Goal: Task Accomplishment & Management: Manage account settings

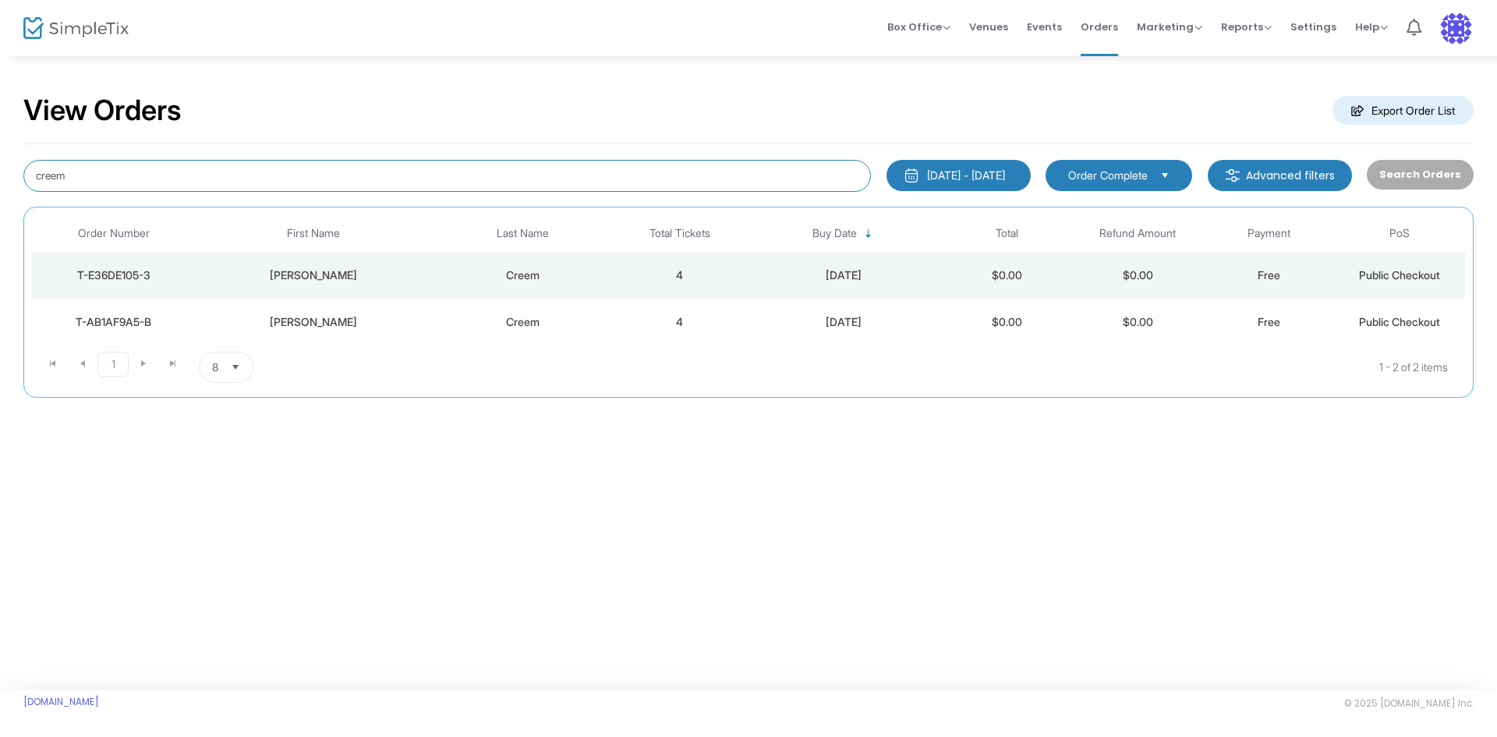
click at [90, 173] on input "creem" at bounding box center [446, 176] width 847 height 32
drag, startPoint x: 117, startPoint y: 165, endPoint x: -37, endPoint y: 183, distance: 154.6
click at [0, 183] on html "Processing... please wait Box Office Sell Tickets Bookings Sell Season Pass Ven…" at bounding box center [748, 368] width 1497 height 737
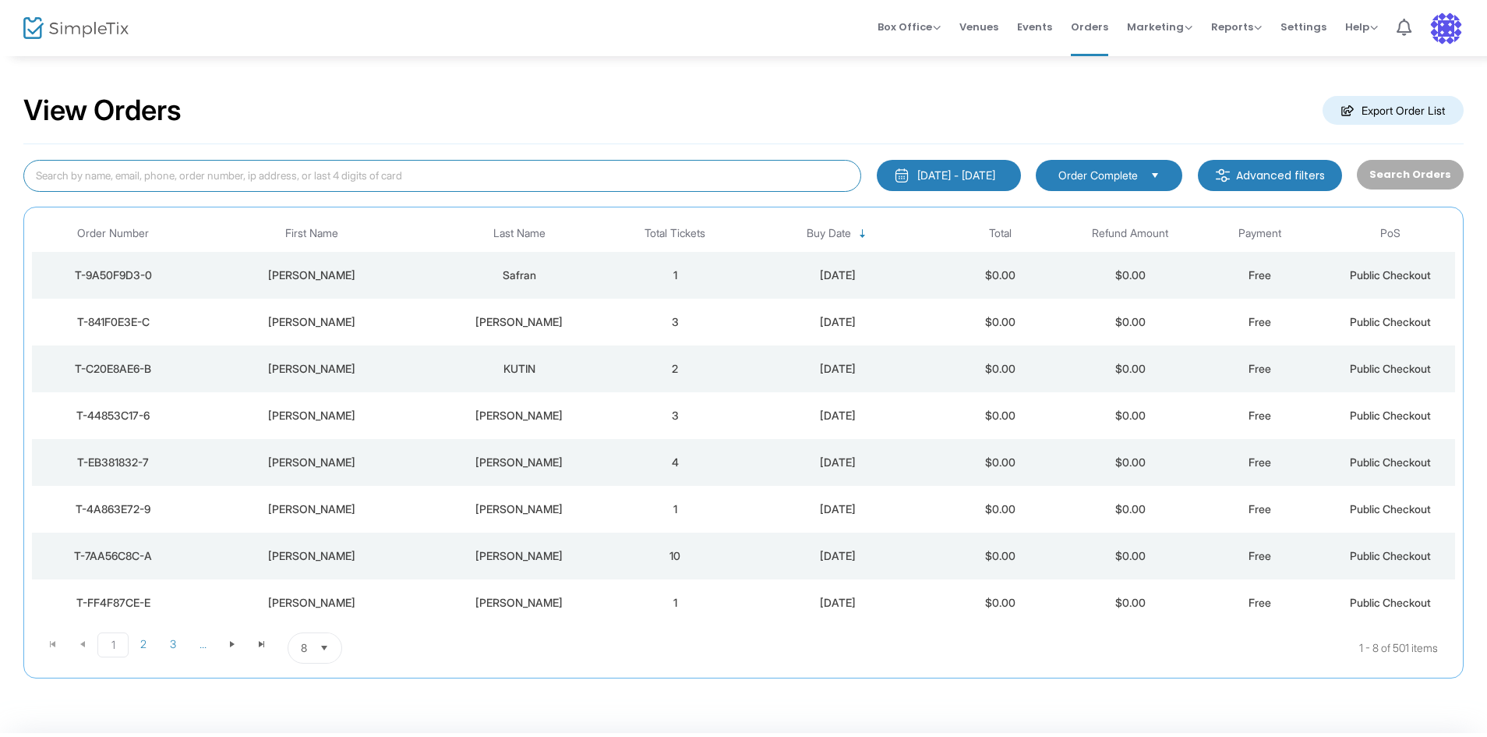
click at [314, 648] on span "Select" at bounding box center [325, 648] width 26 height 26
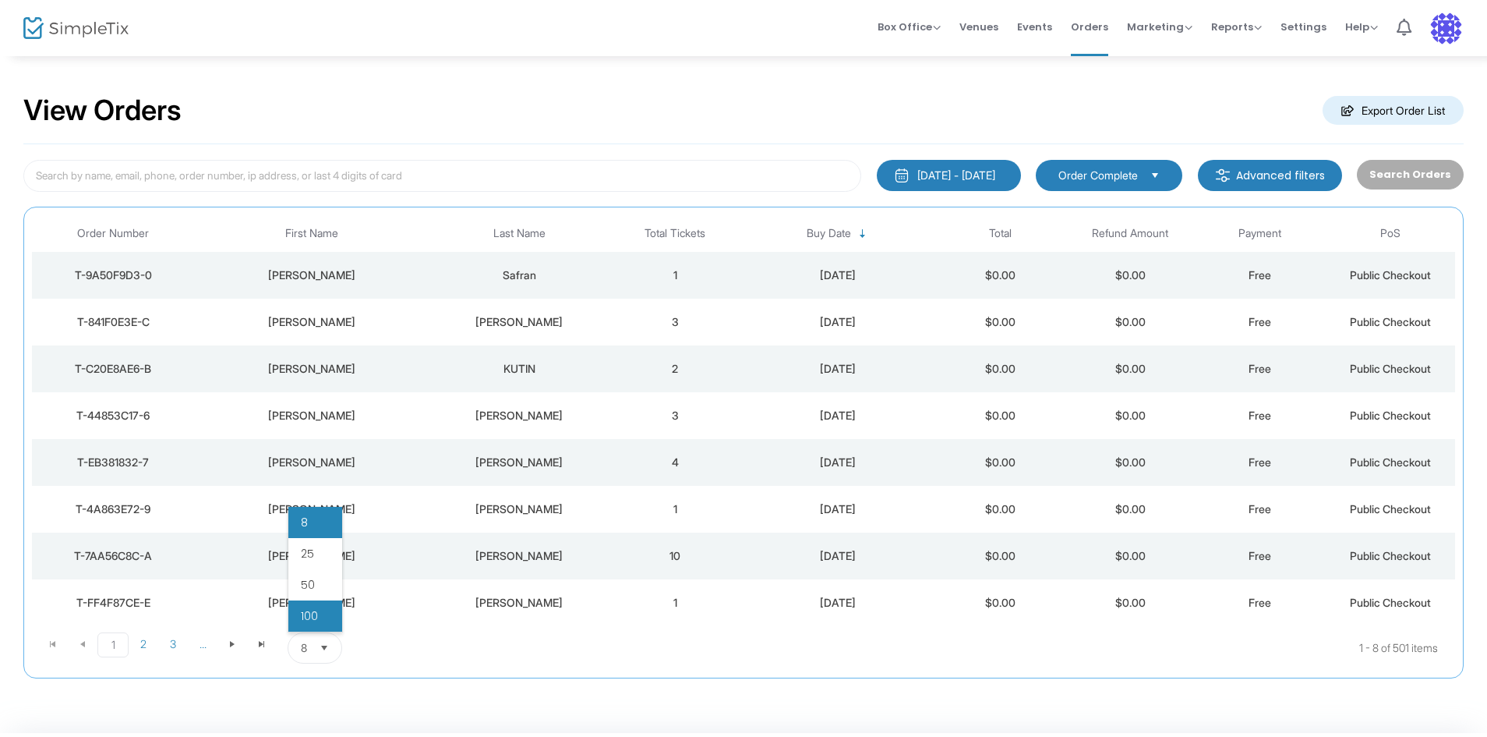
click at [327, 612] on li "100" at bounding box center [315, 615] width 54 height 31
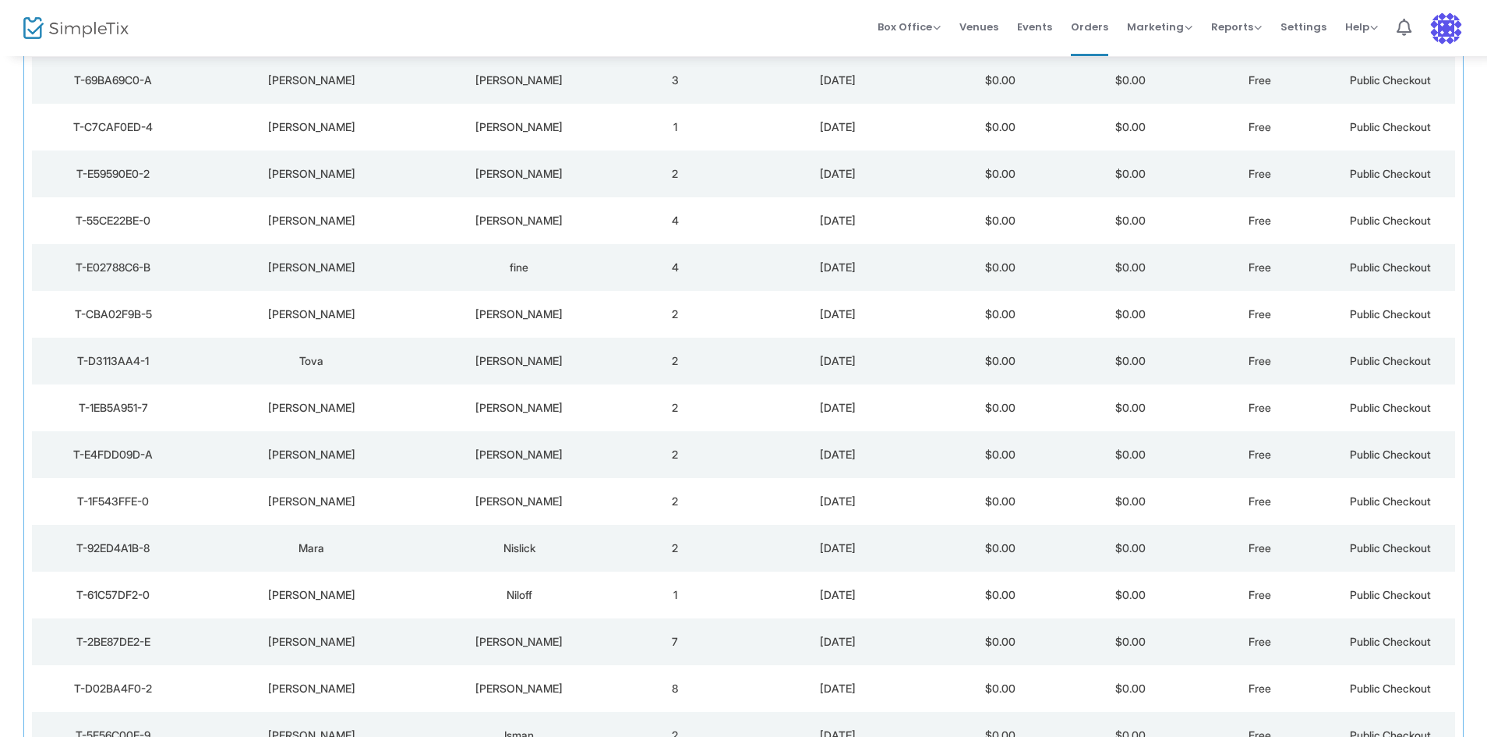
scroll to position [2183, 0]
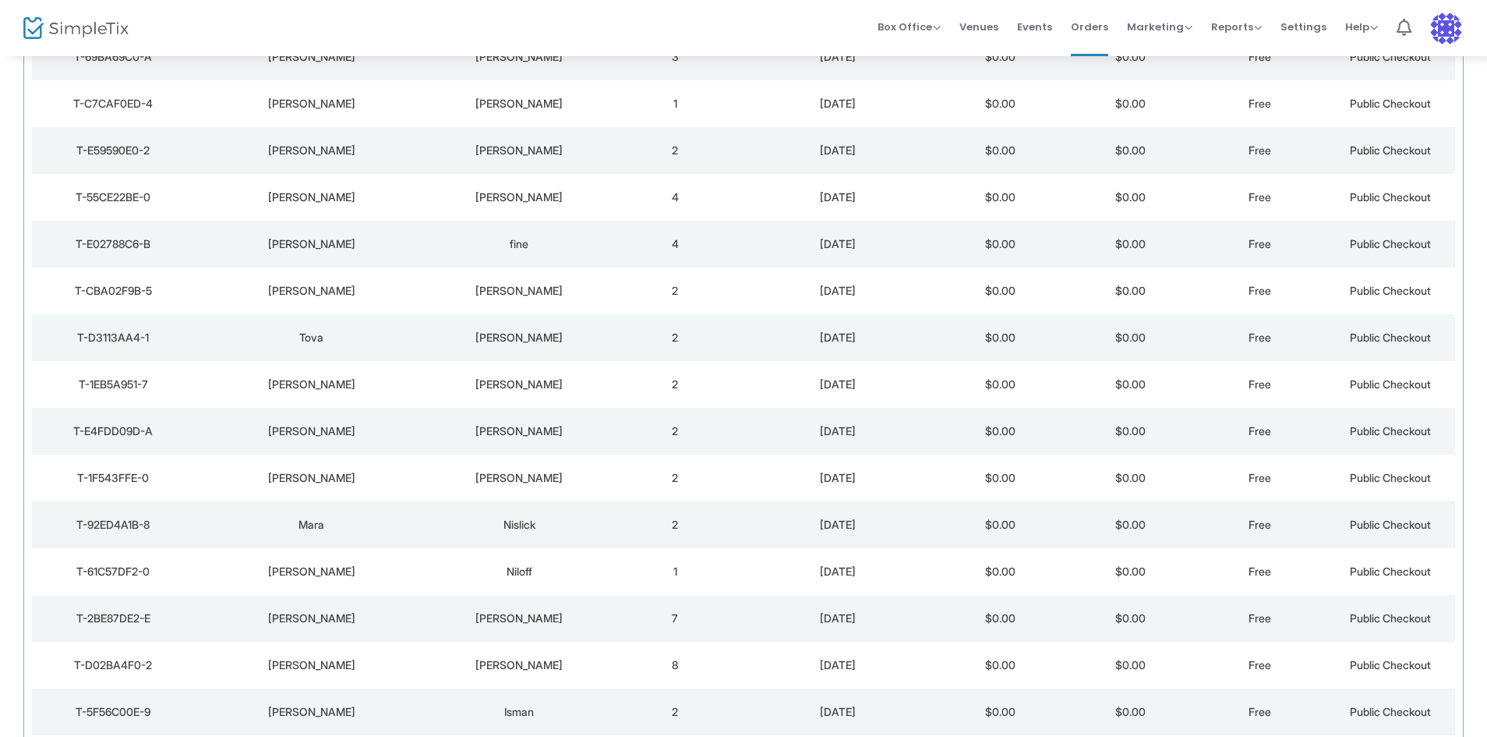
click at [462, 423] on div "[PERSON_NAME]" at bounding box center [520, 431] width 174 height 16
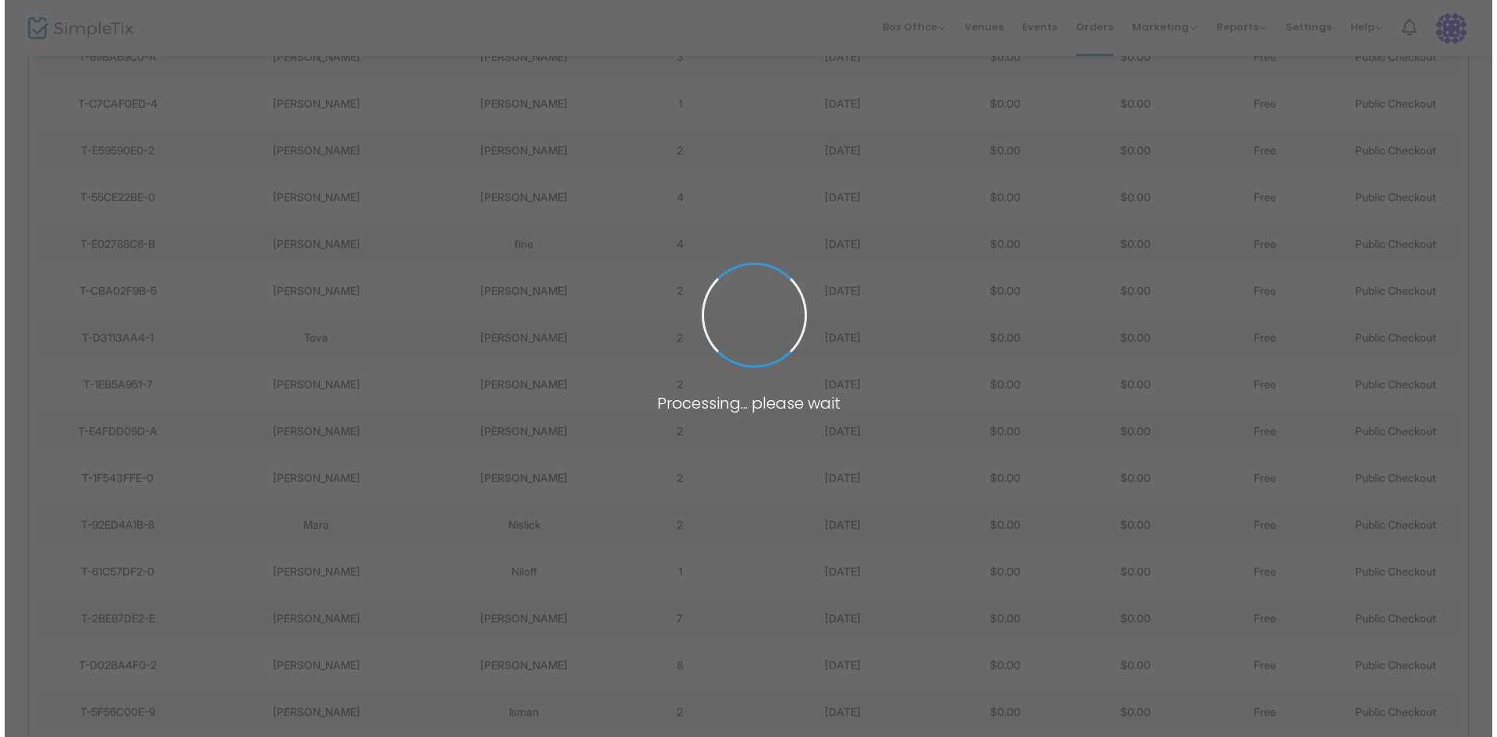
scroll to position [0, 0]
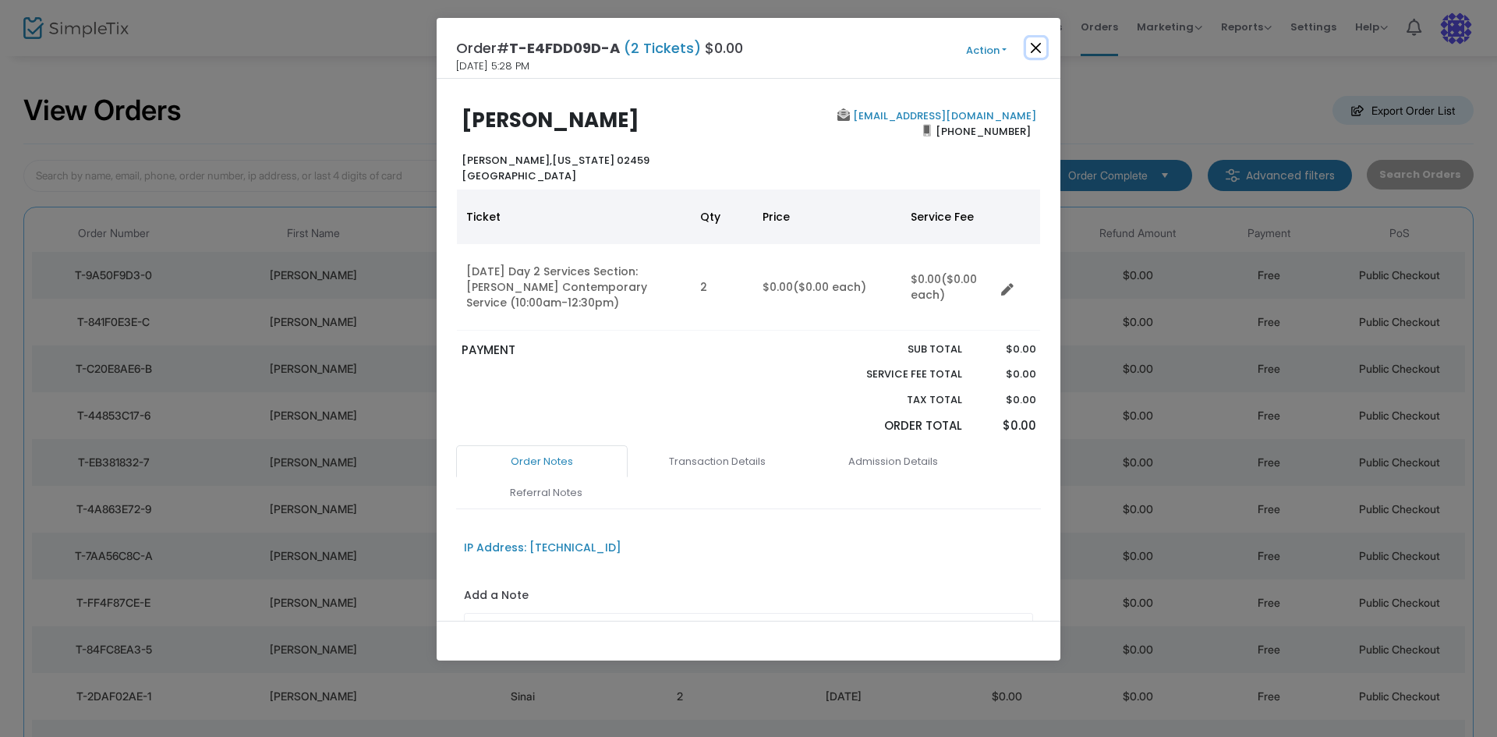
click at [1043, 44] on button "Close" at bounding box center [1036, 47] width 20 height 20
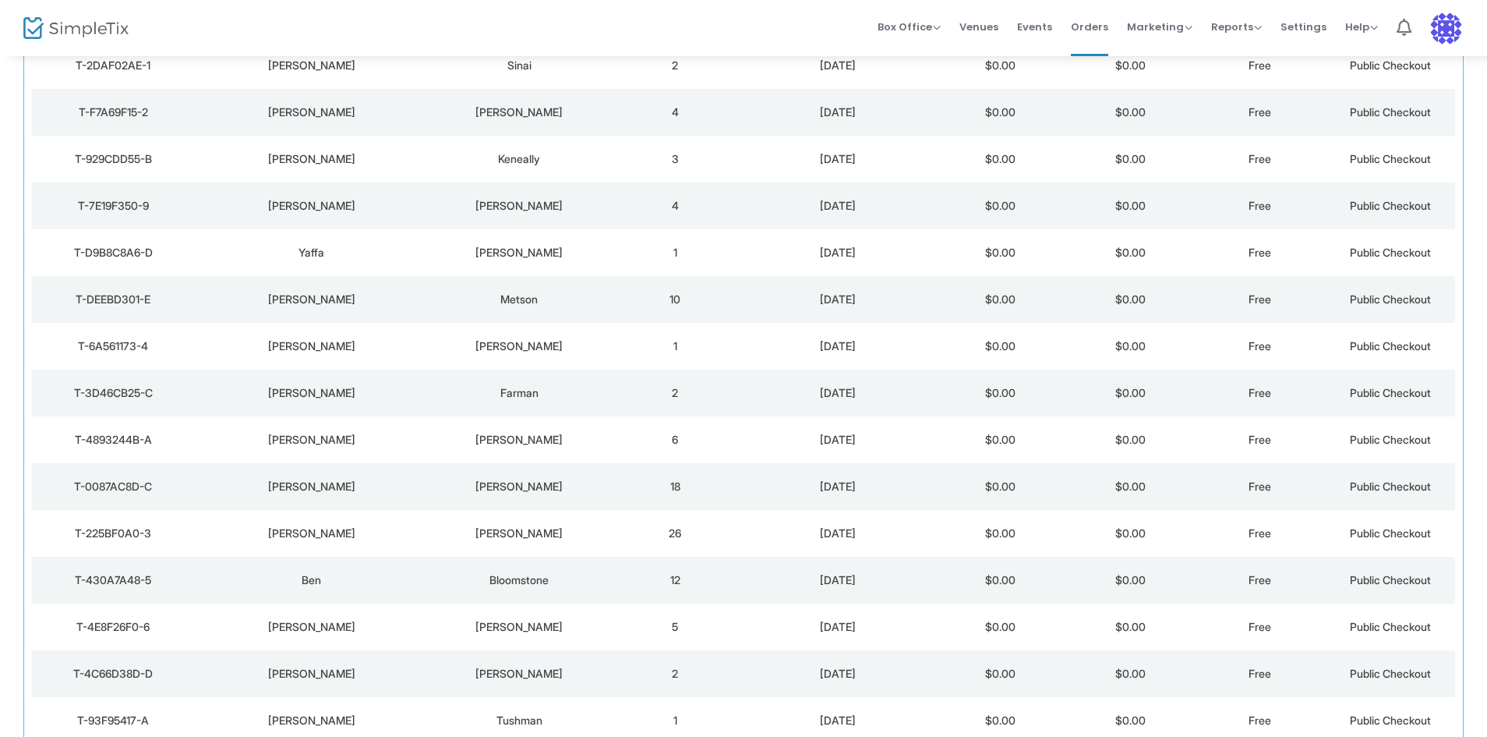
scroll to position [642, 0]
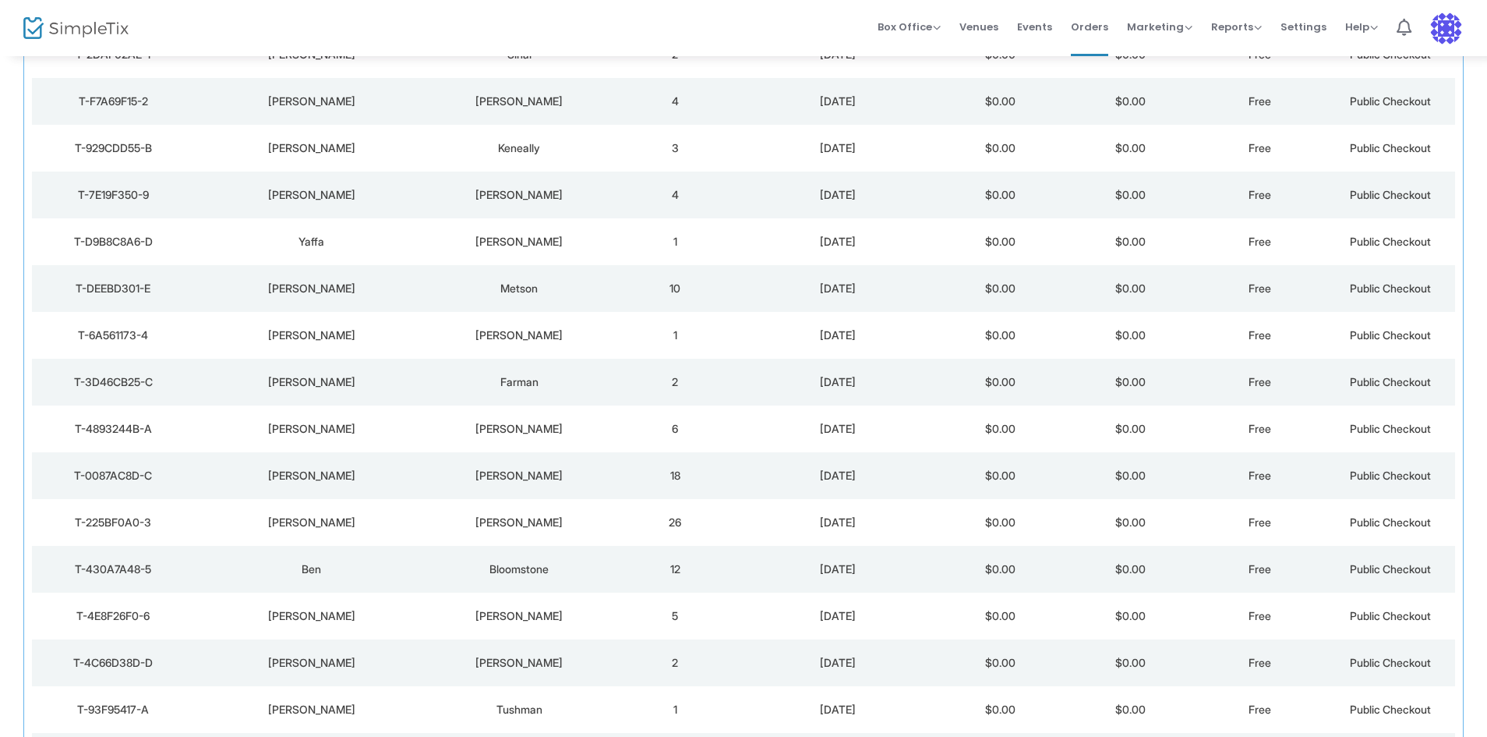
click at [498, 306] on td "Metson" at bounding box center [520, 288] width 182 height 47
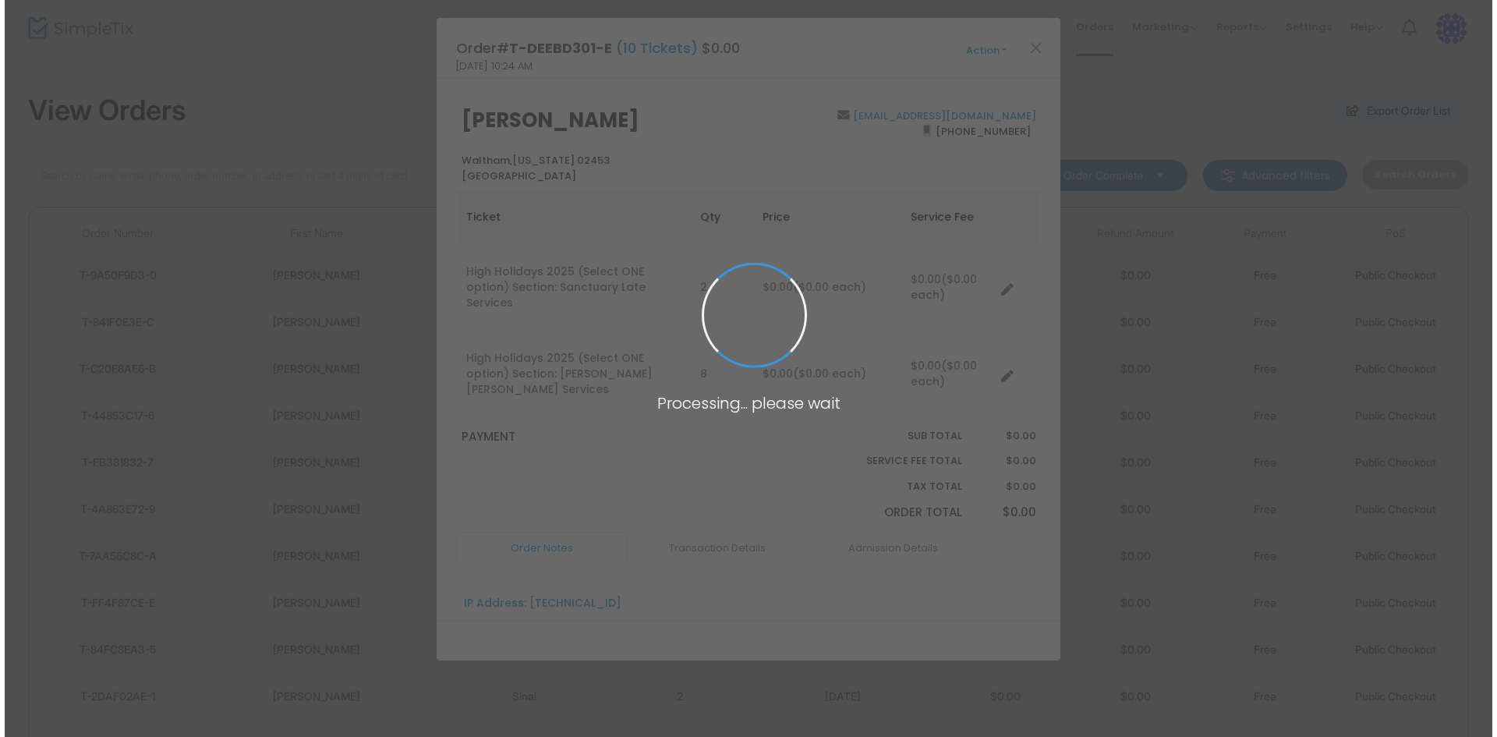
scroll to position [0, 0]
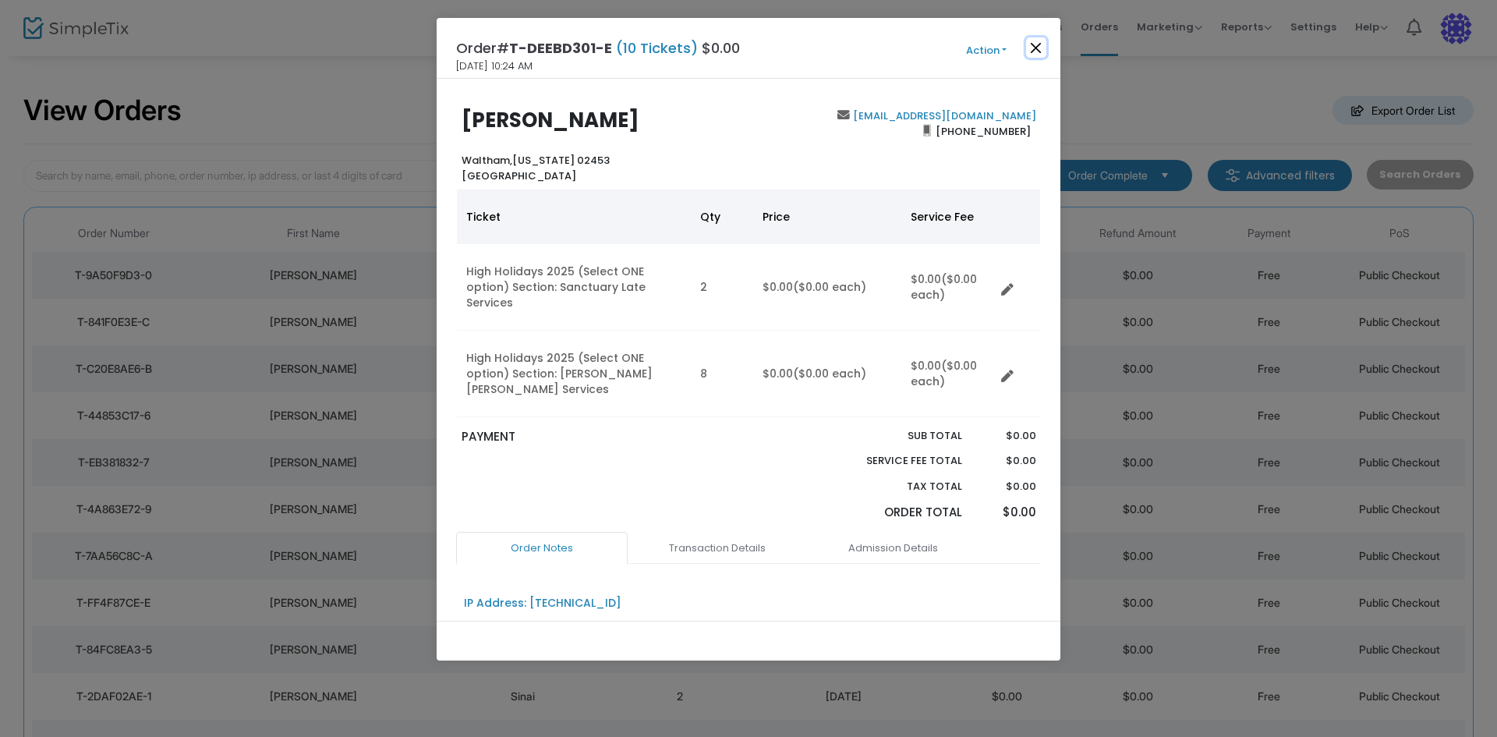
click at [1041, 50] on button "Close" at bounding box center [1036, 47] width 20 height 20
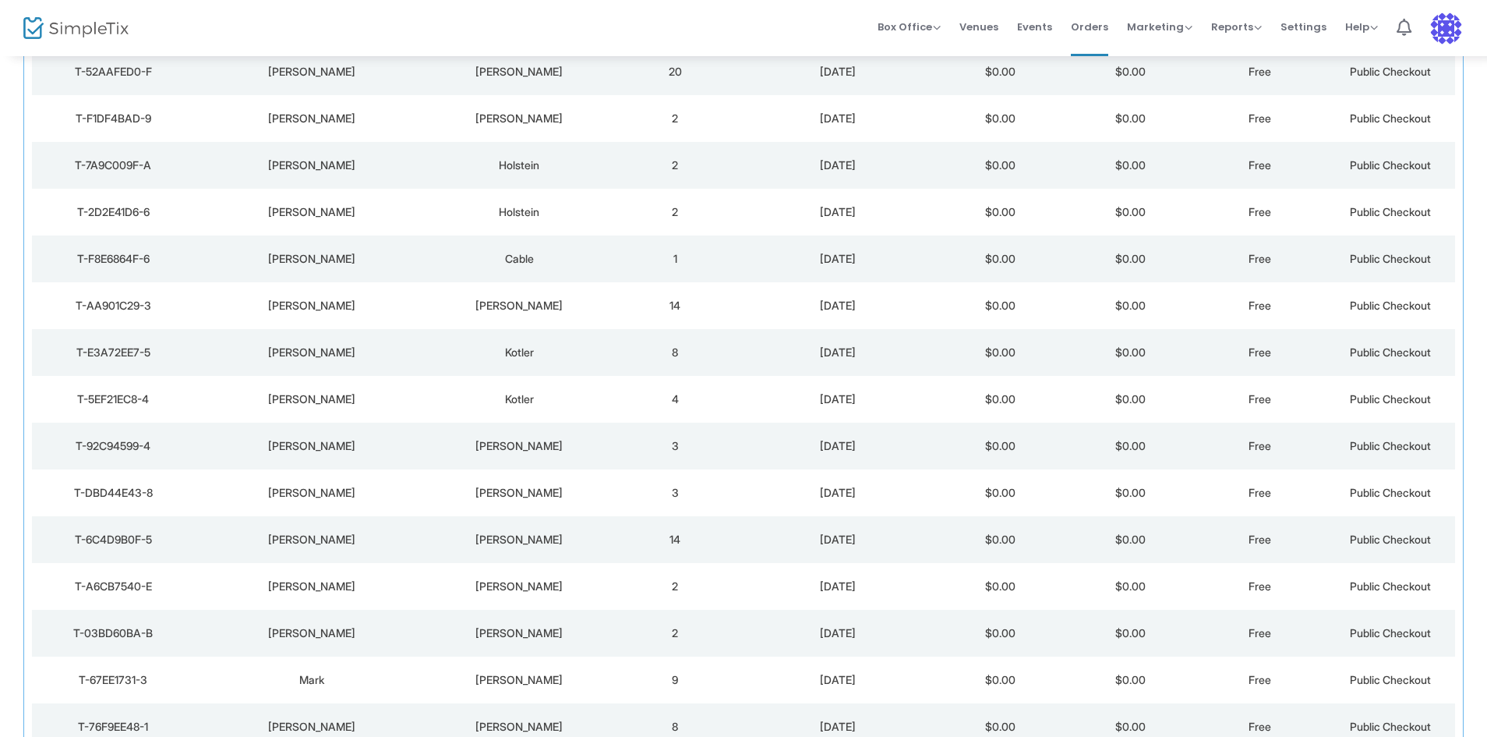
scroll to position [4071, 0]
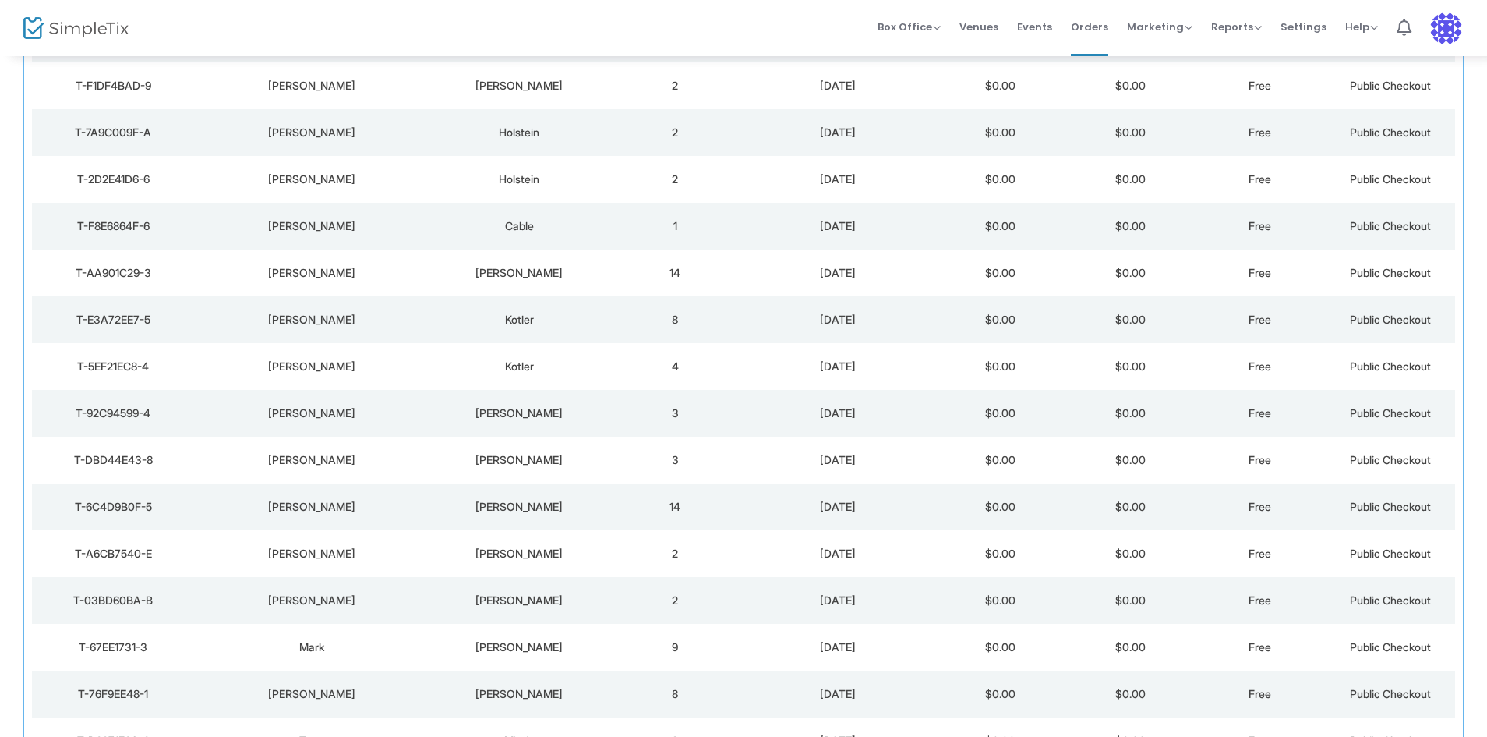
click at [525, 464] on div "[PERSON_NAME]" at bounding box center [520, 460] width 174 height 16
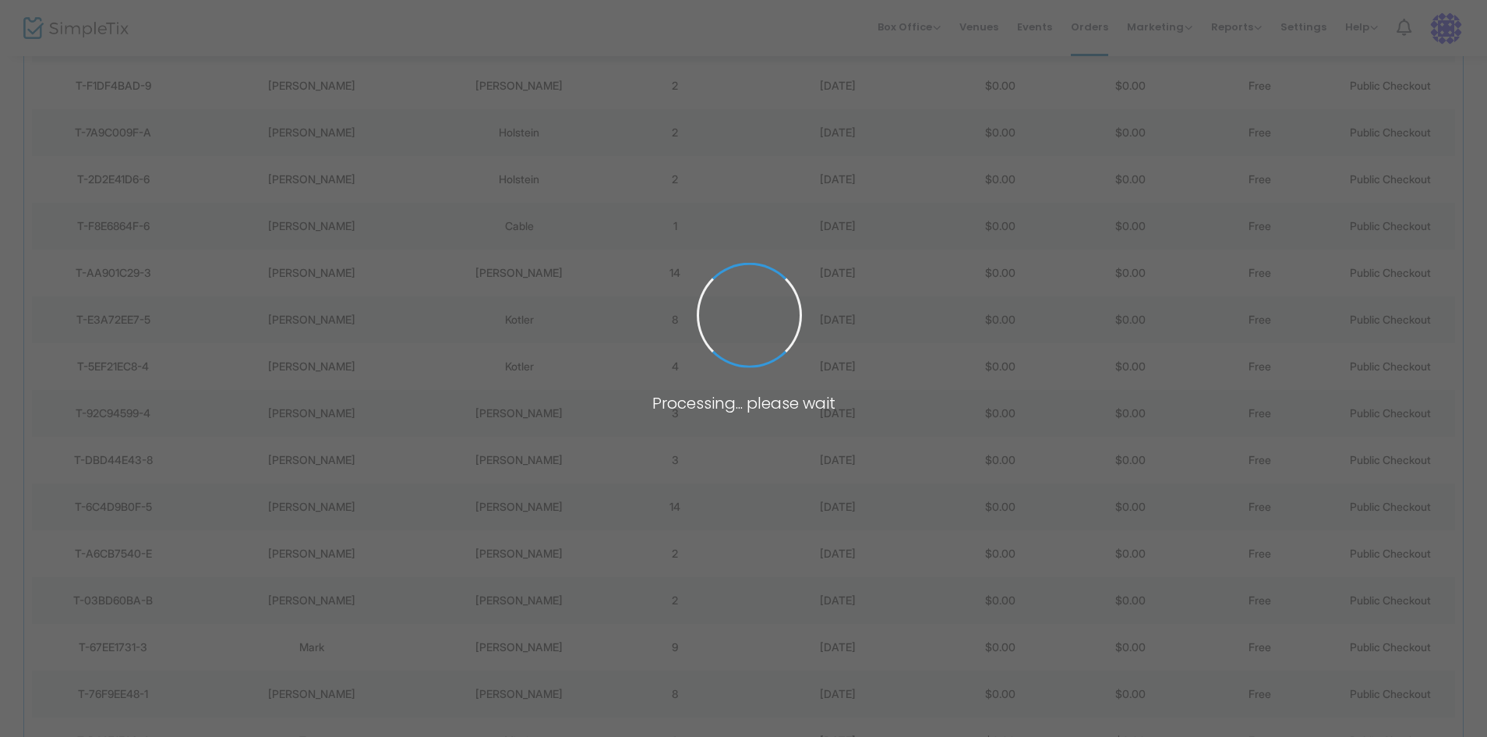
scroll to position [0, 0]
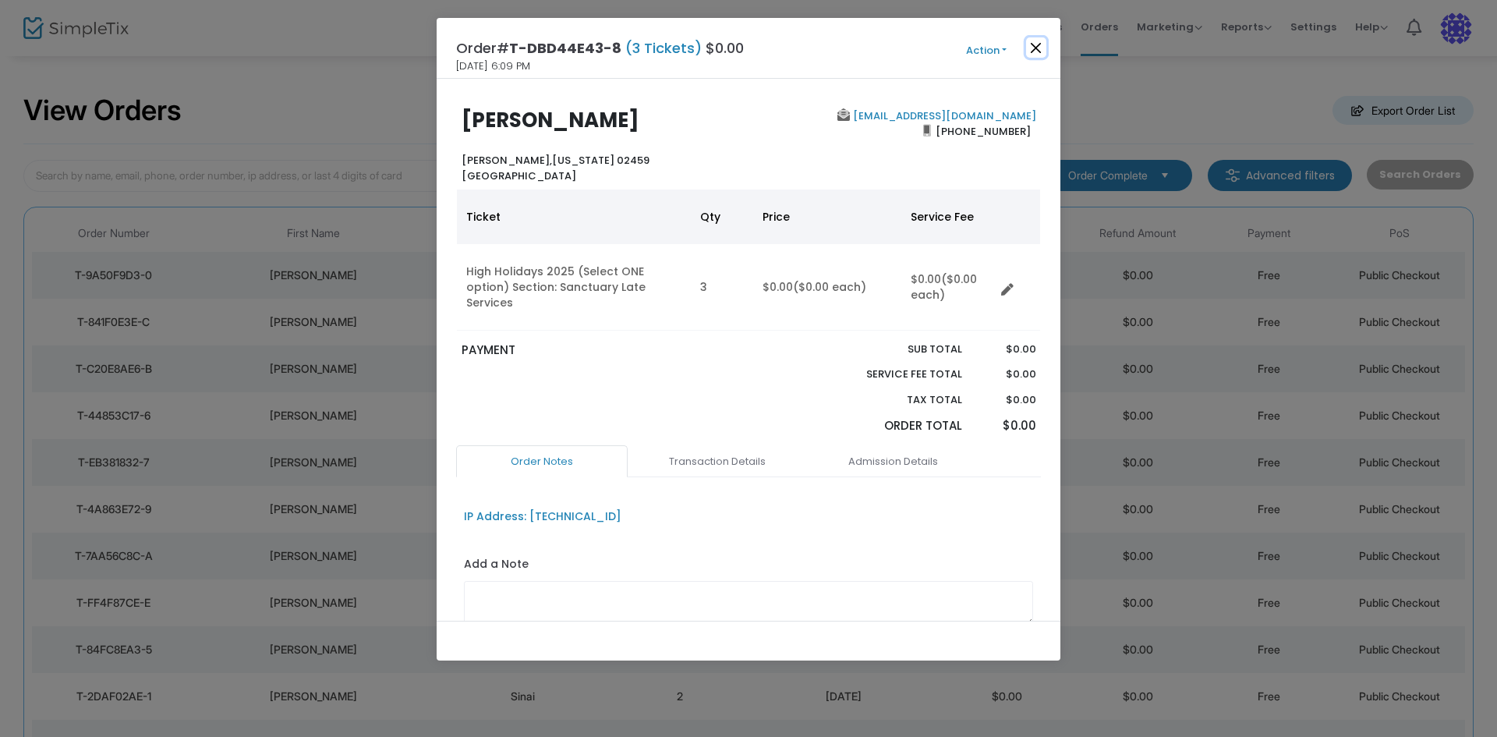
click at [1040, 51] on button "Close" at bounding box center [1036, 47] width 20 height 20
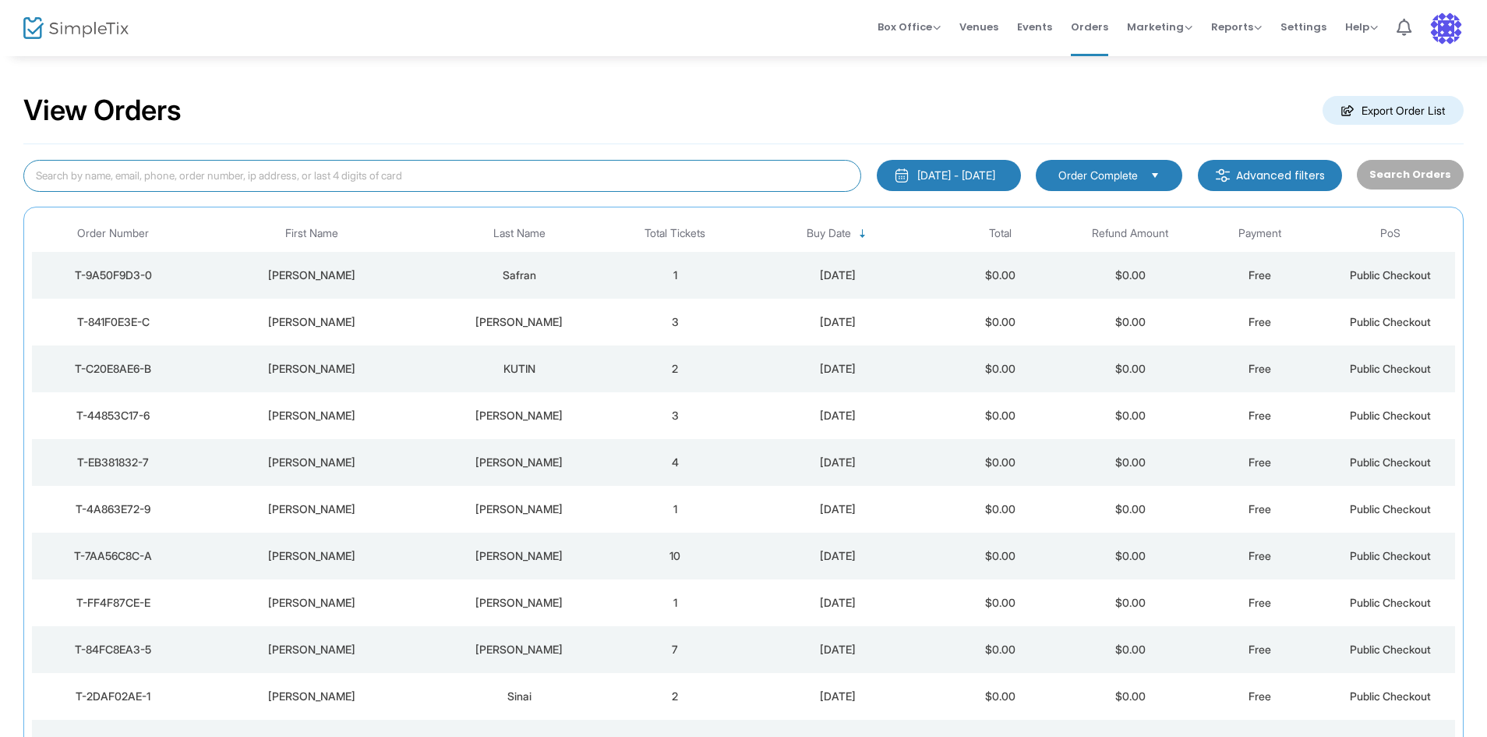
drag, startPoint x: 510, startPoint y: 179, endPoint x: 526, endPoint y: 175, distance: 16.7
click at [510, 179] on input at bounding box center [442, 176] width 838 height 32
type input "[PERSON_NAME]"
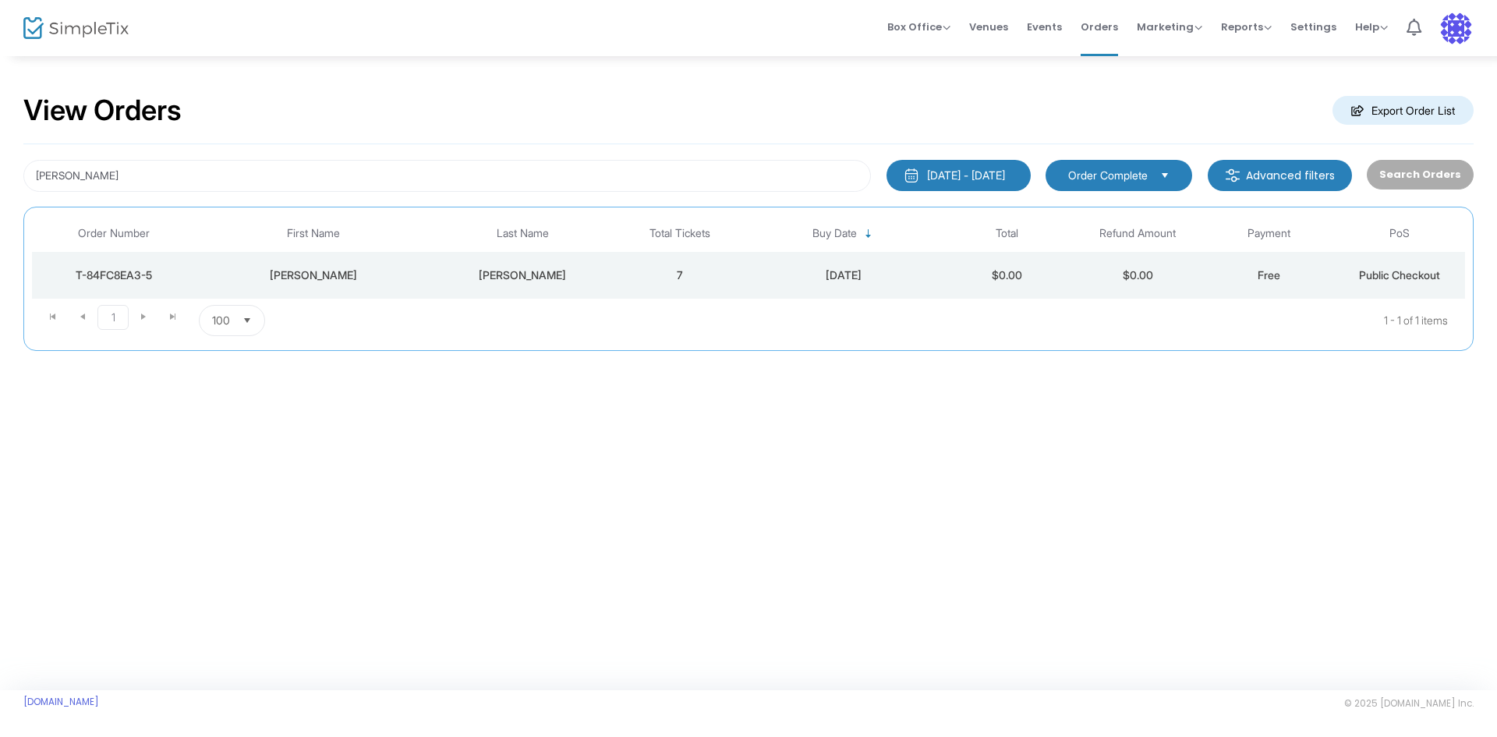
click at [567, 270] on div "[PERSON_NAME]" at bounding box center [522, 275] width 175 height 16
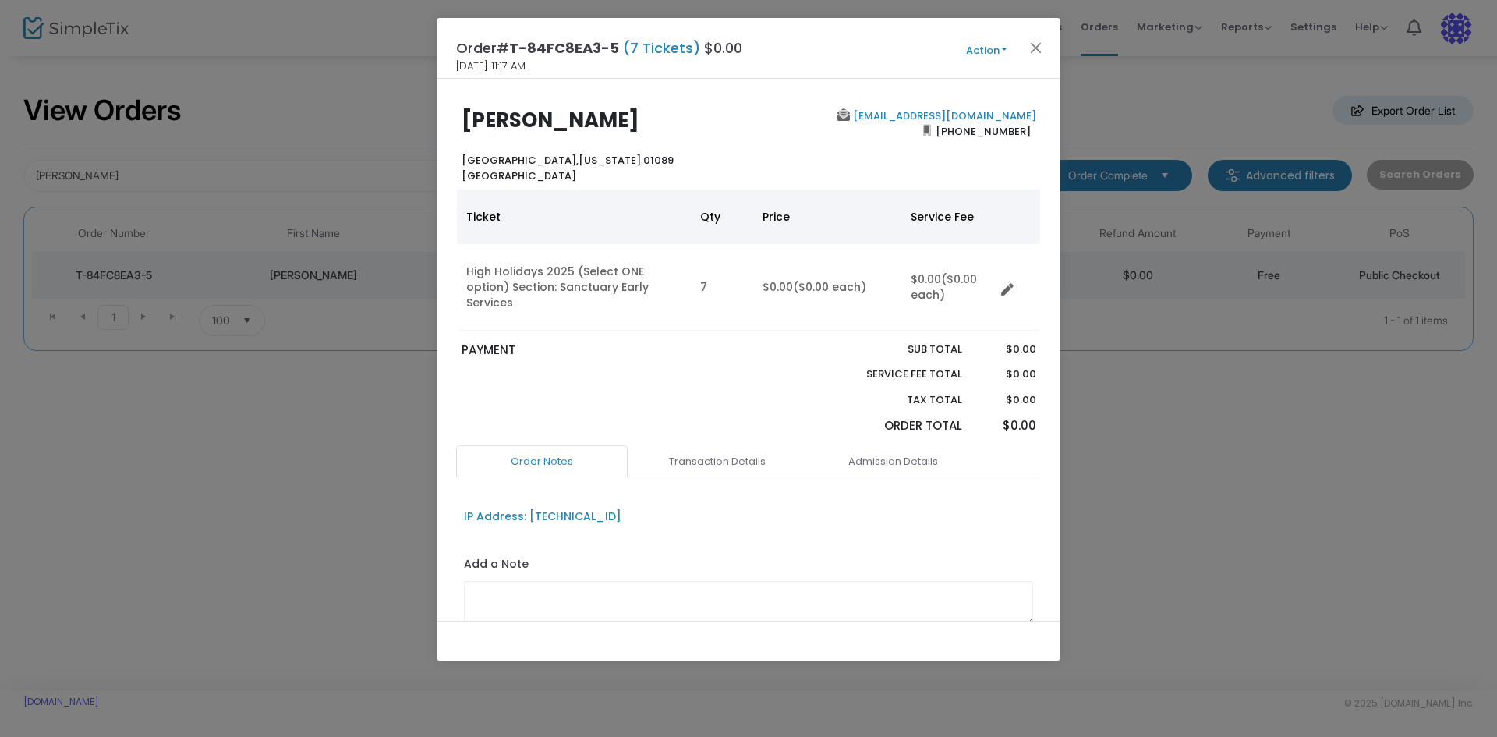
click at [993, 51] on button "Action" at bounding box center [986, 50] width 94 height 17
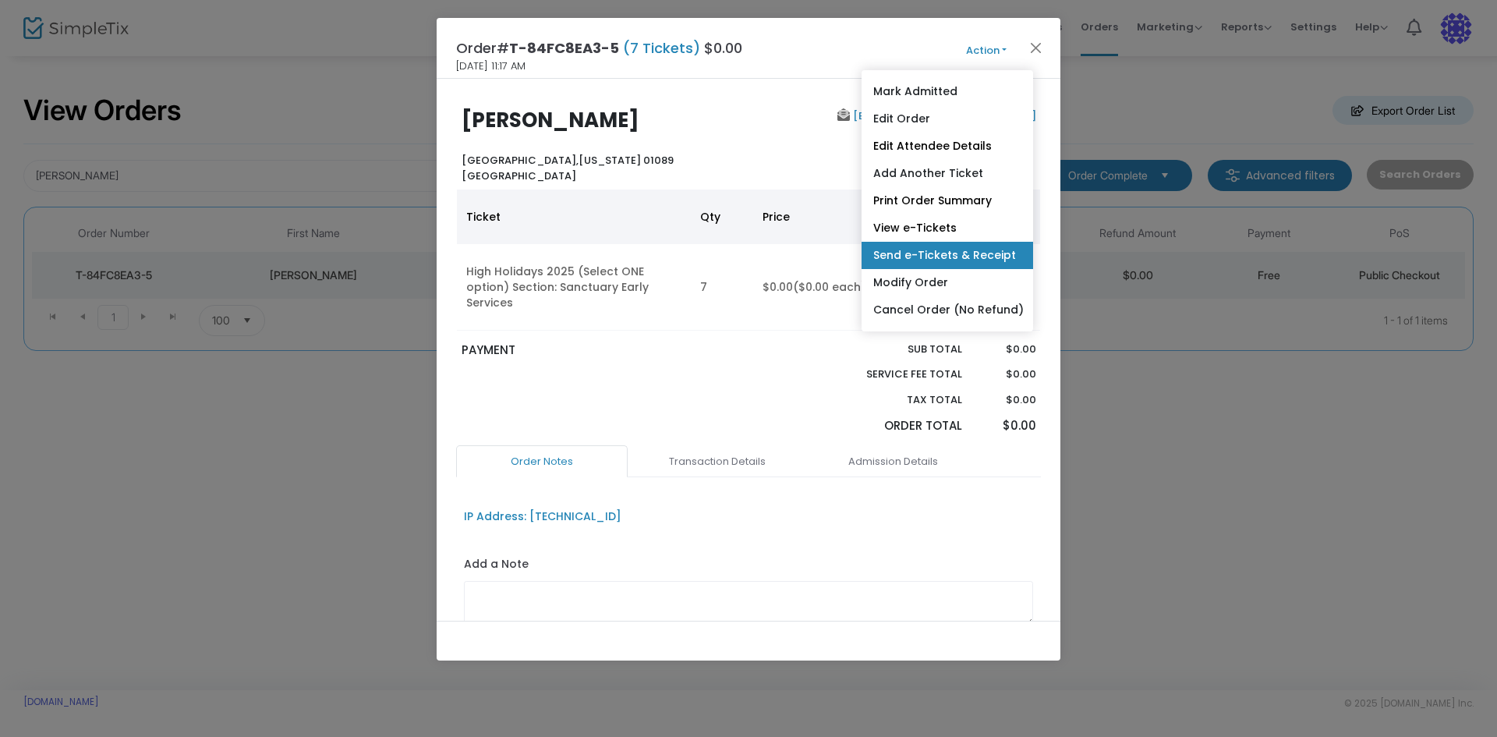
click at [969, 256] on link "Send e-Tickets & Receipt" at bounding box center [946, 255] width 171 height 27
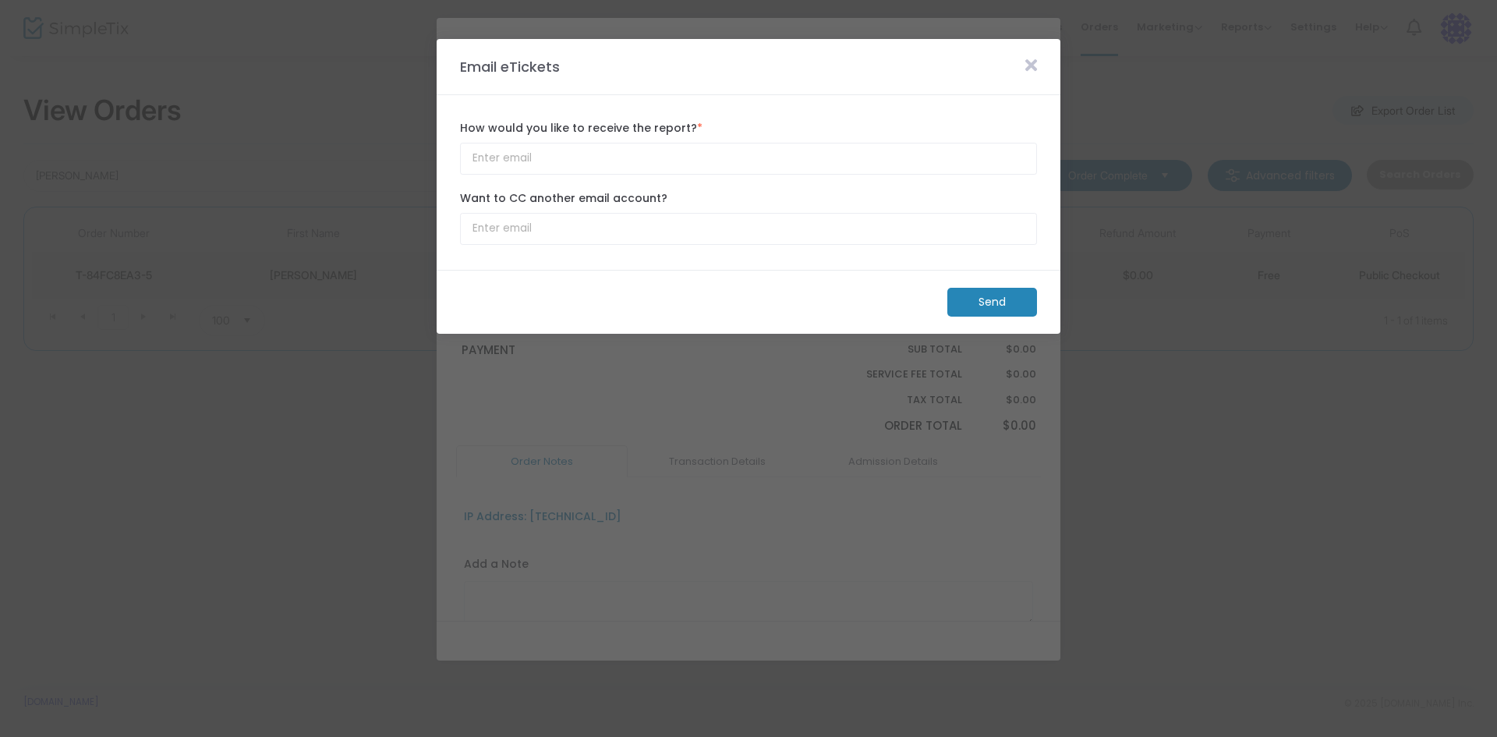
click at [982, 301] on m-button "Send" at bounding box center [992, 302] width 90 height 29
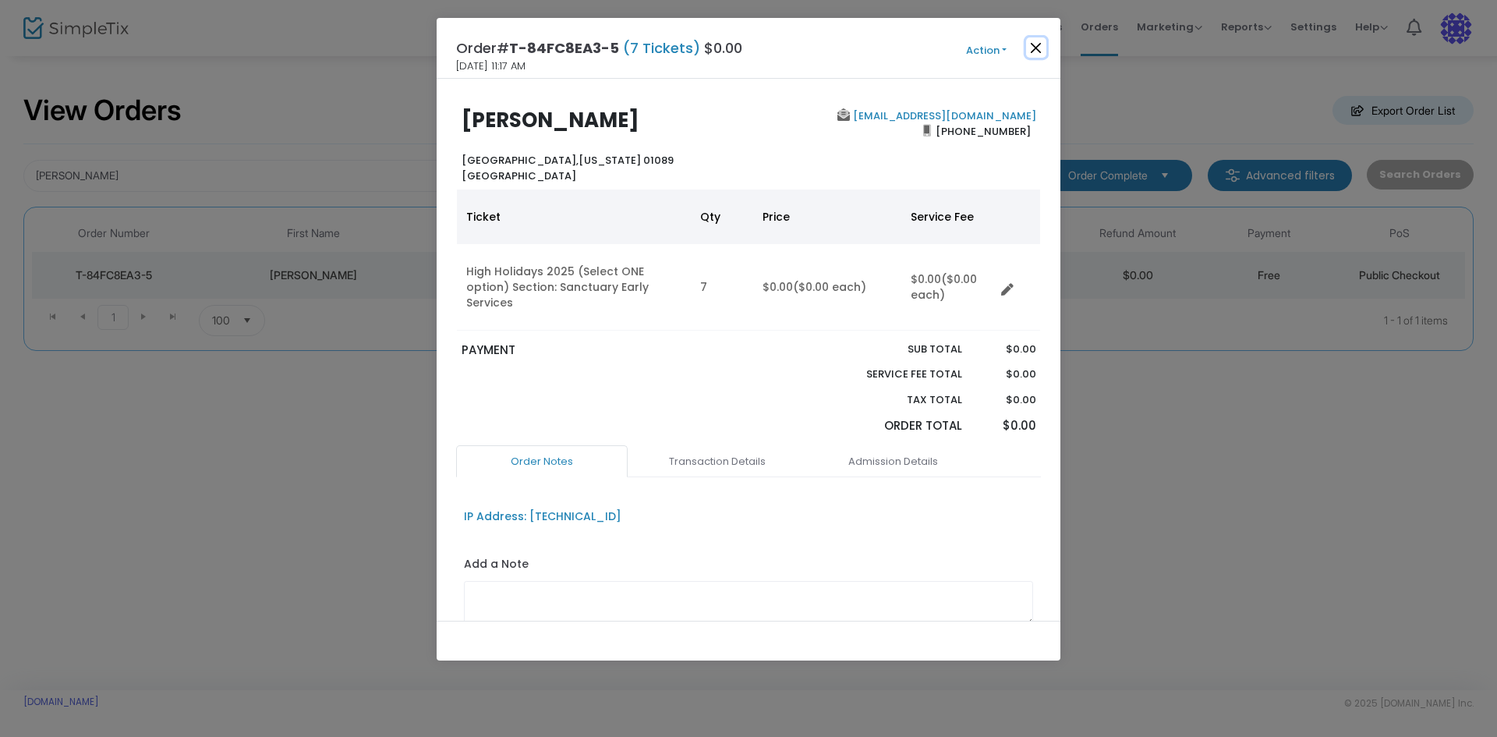
click at [1041, 51] on button "Close" at bounding box center [1036, 47] width 20 height 20
